Goal: Information Seeking & Learning: Learn about a topic

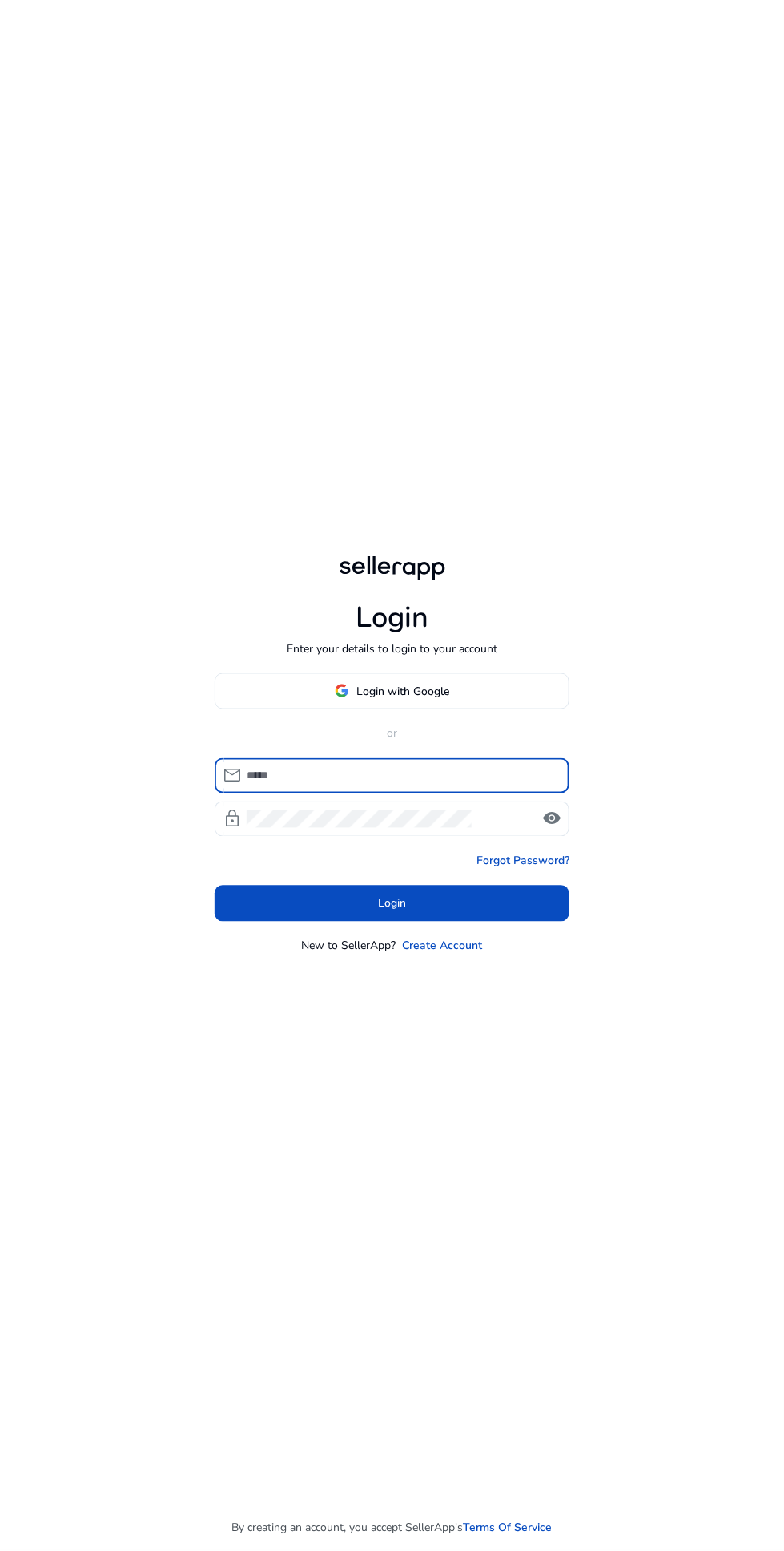
scroll to position [122, 0]
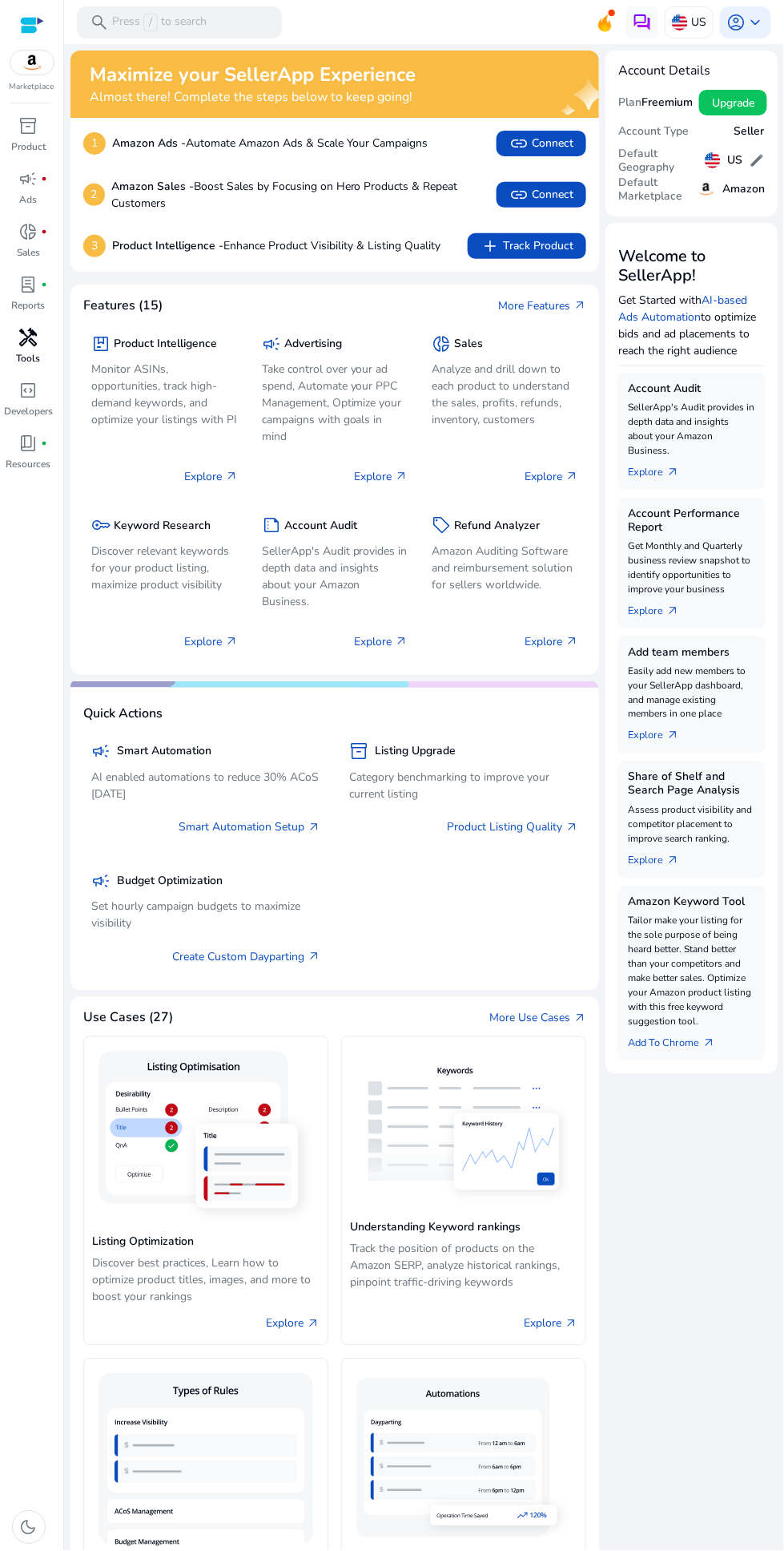
click at [27, 344] on span "handyman" at bounding box center [28, 337] width 19 height 19
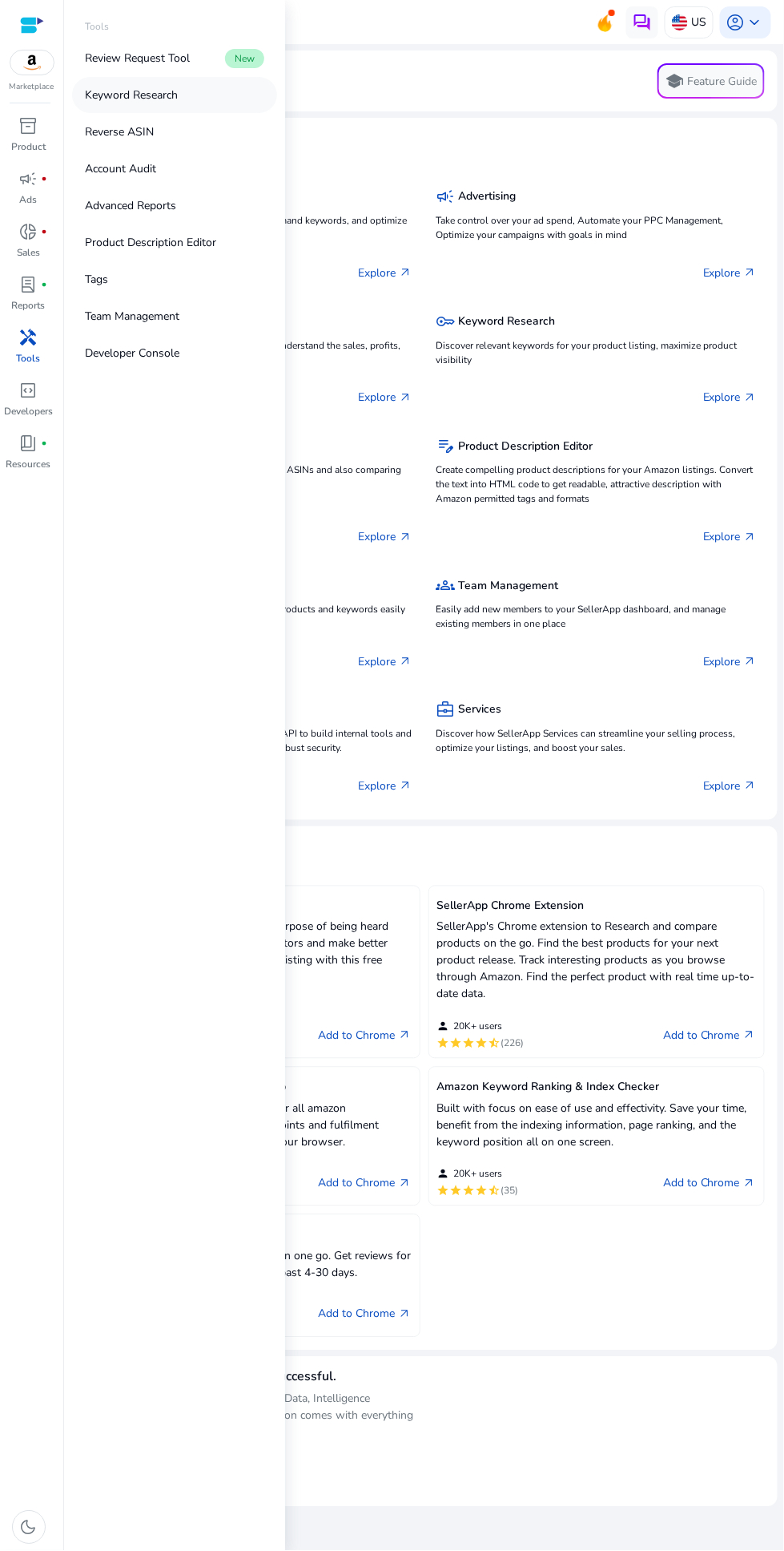
click at [116, 94] on p "Keyword Research" at bounding box center [132, 95] width 93 height 17
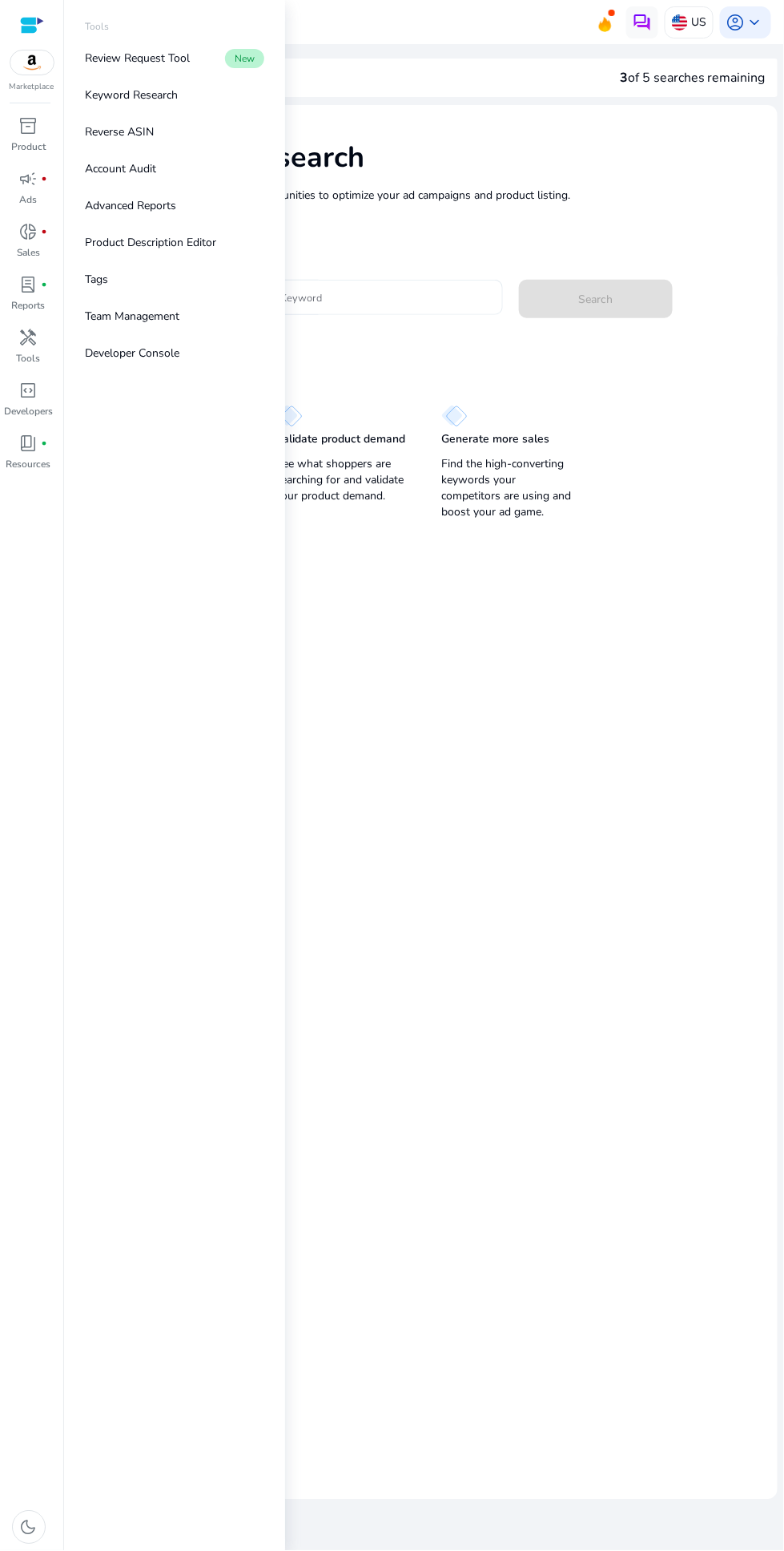
click at [373, 297] on input "Enter Keyword" at bounding box center [371, 297] width 236 height 18
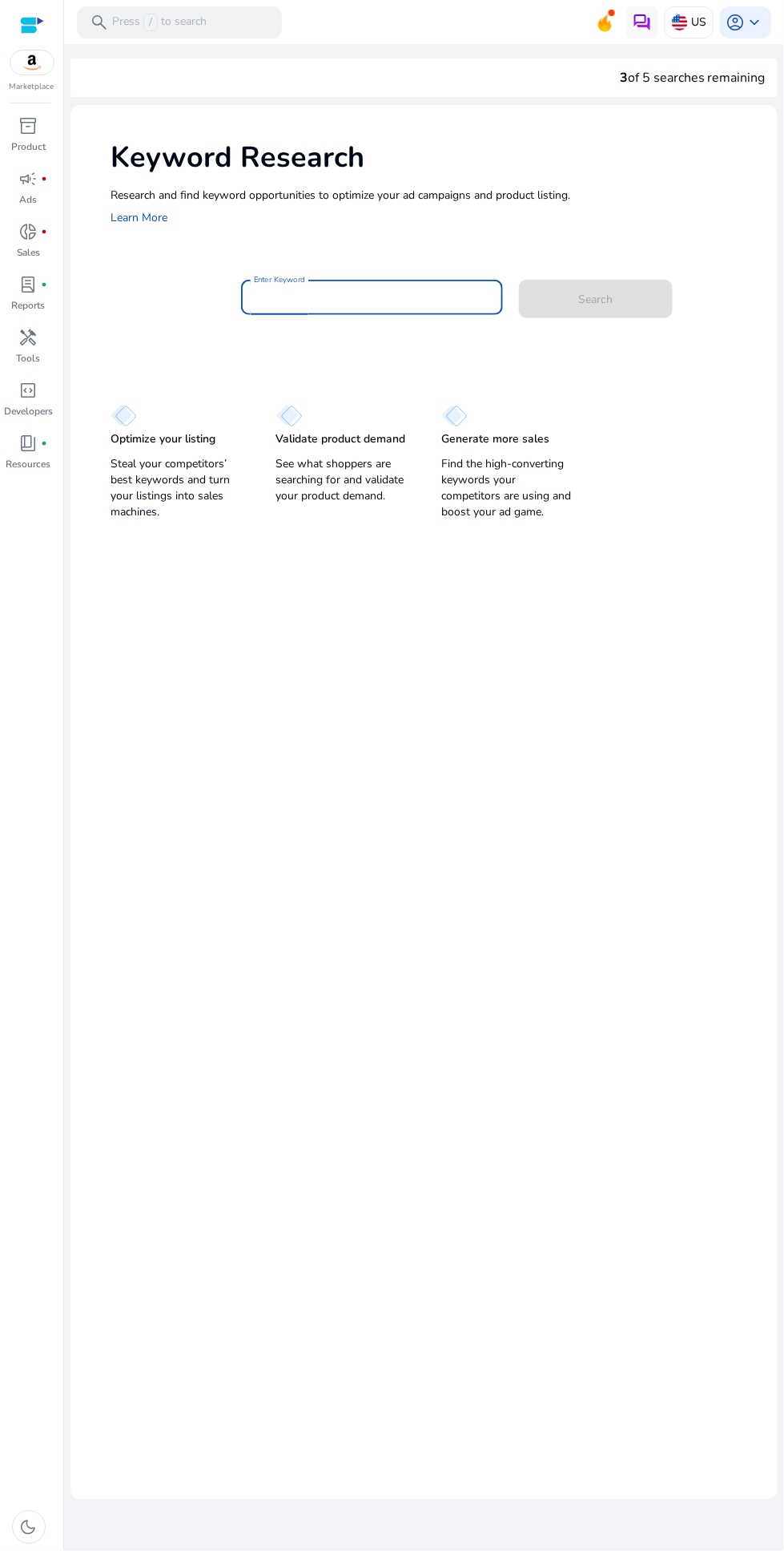
click at [360, 295] on input "Enter Keyword" at bounding box center [371, 297] width 236 height 18
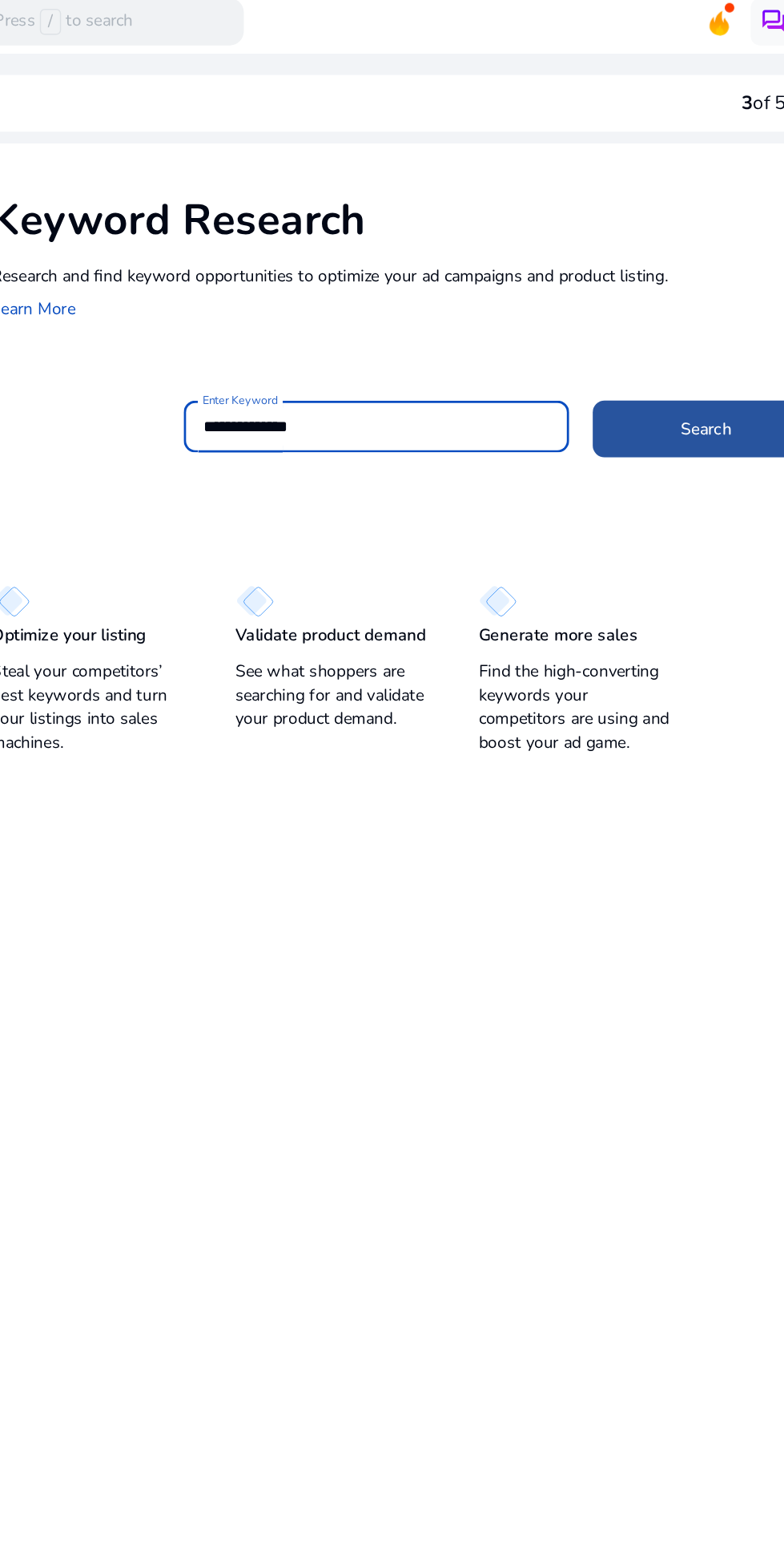
type input "**********"
click at [580, 303] on span "Search" at bounding box center [597, 299] width 34 height 17
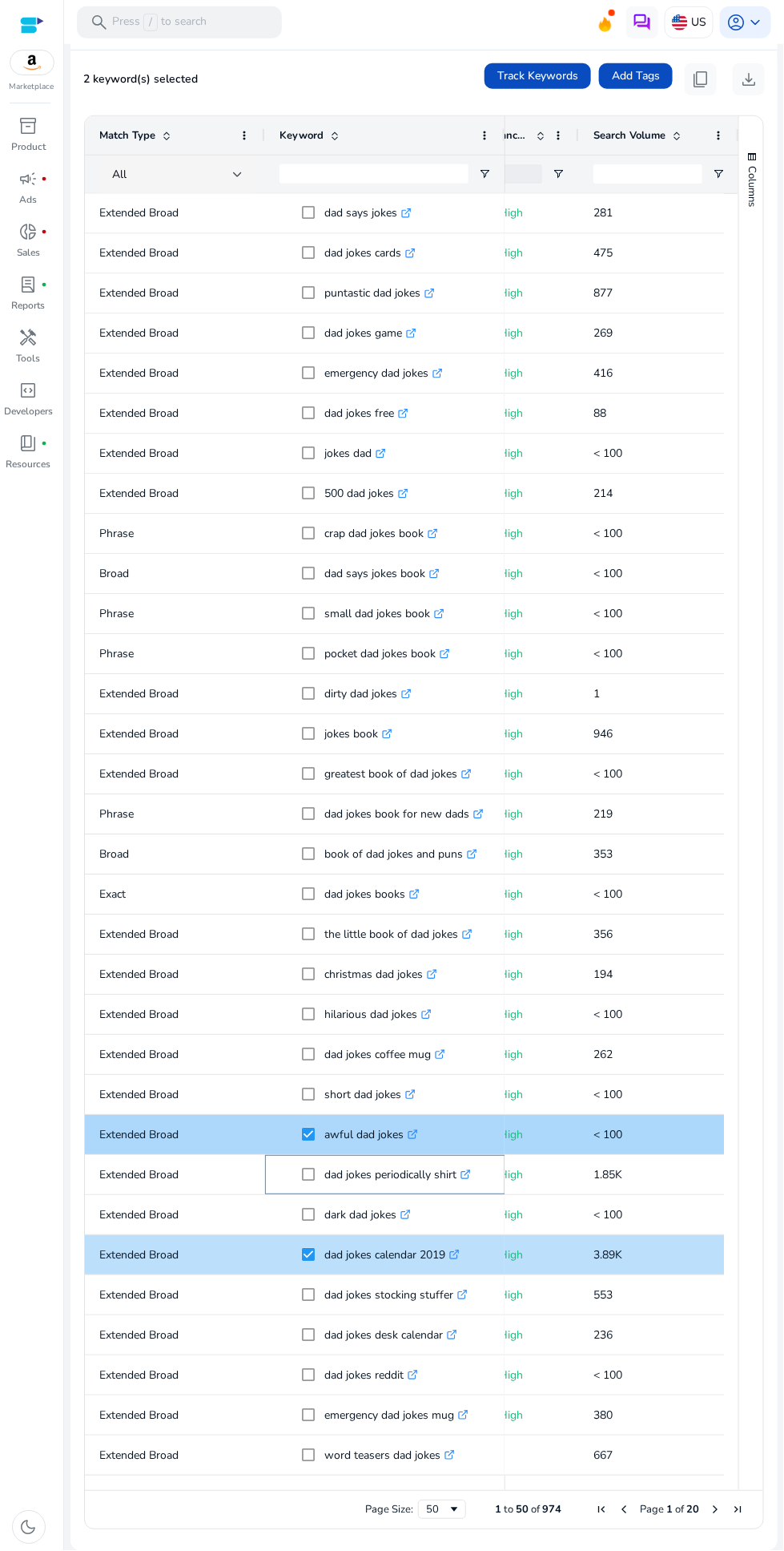
click at [280, 1159] on span "dad jokes periodically shirt .st0{fill:#2c8af8}" at bounding box center [385, 1175] width 211 height 33
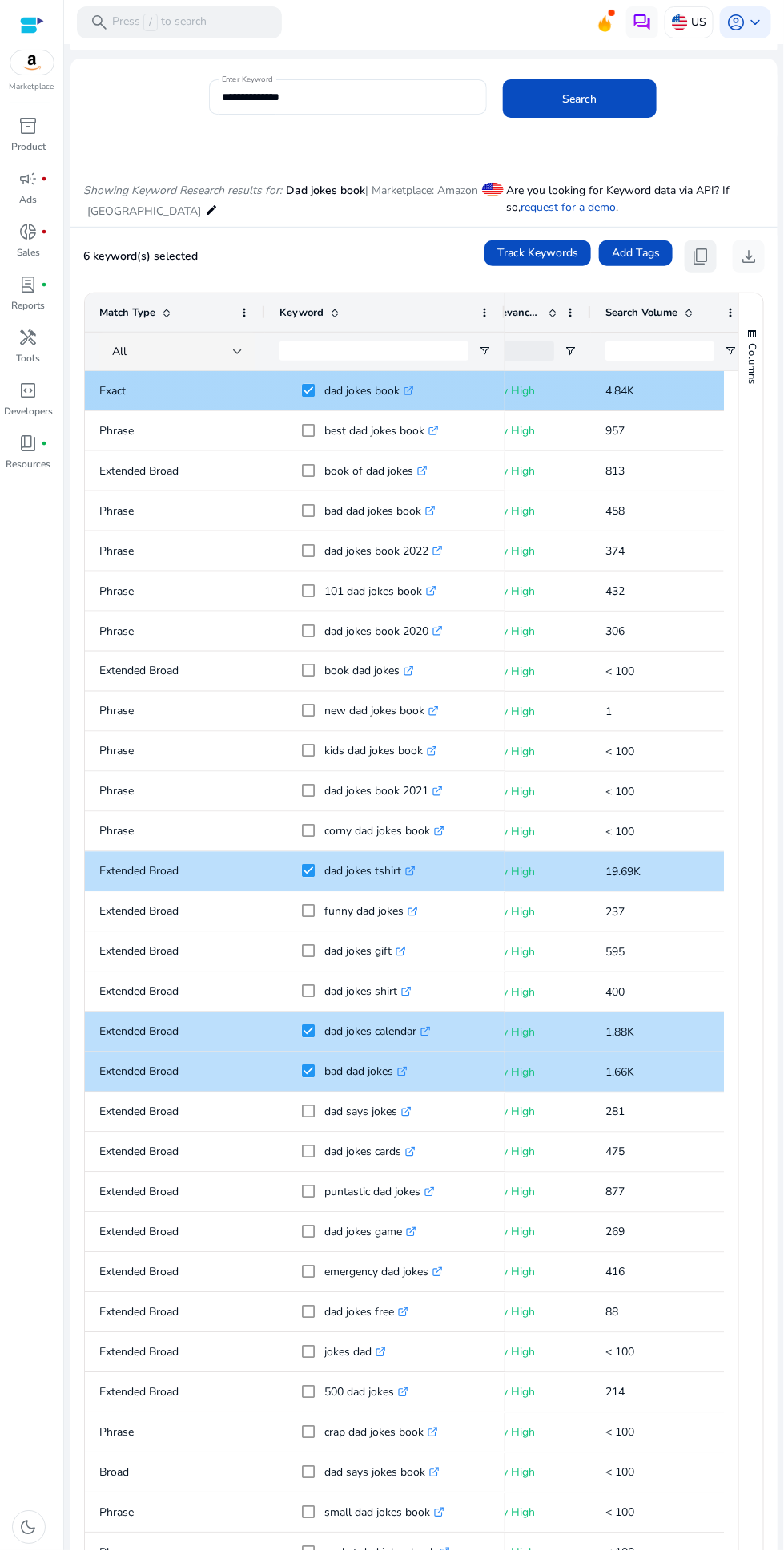
click at [691, 247] on span "content_copy" at bounding box center [701, 256] width 19 height 19
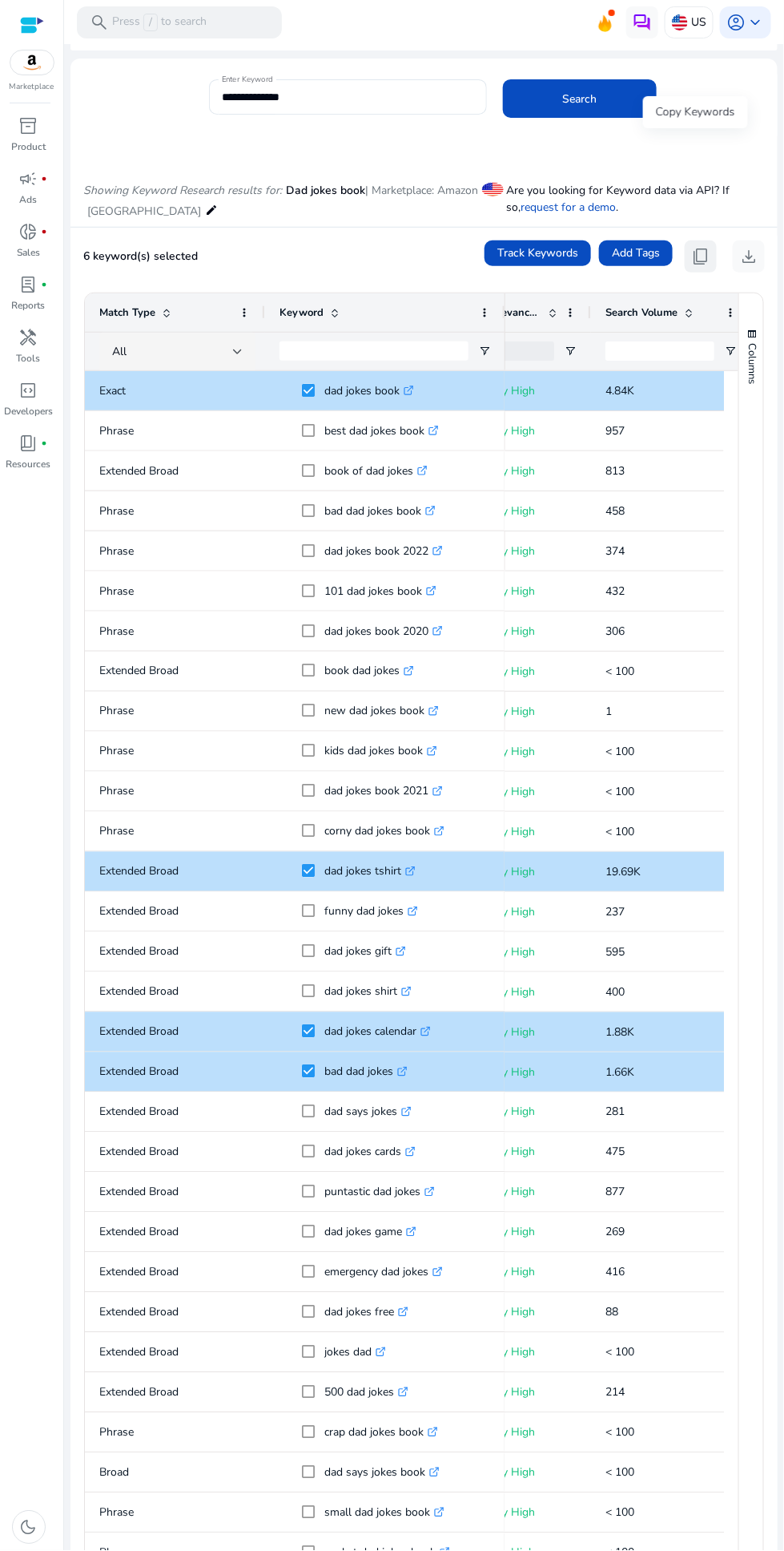
click at [700, 247] on span "content_copy" at bounding box center [701, 256] width 19 height 19
